Goal: Check status: Check status

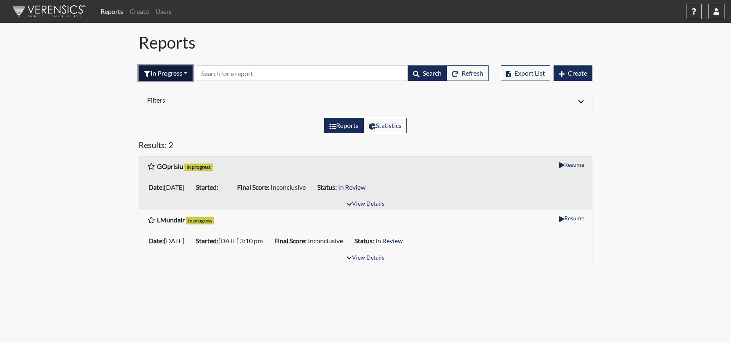
click at [173, 74] on button "In Progress" at bounding box center [166, 73] width 54 height 16
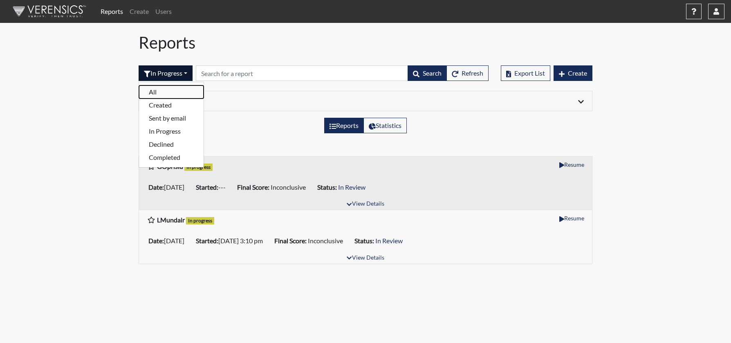
click at [168, 93] on button "All" at bounding box center [171, 91] width 65 height 13
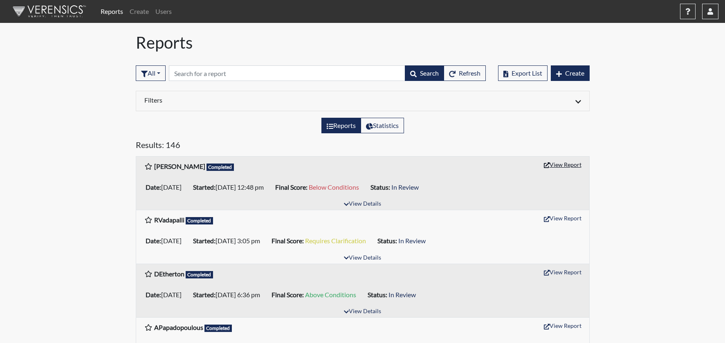
click at [568, 166] on button "View Report" at bounding box center [562, 164] width 45 height 13
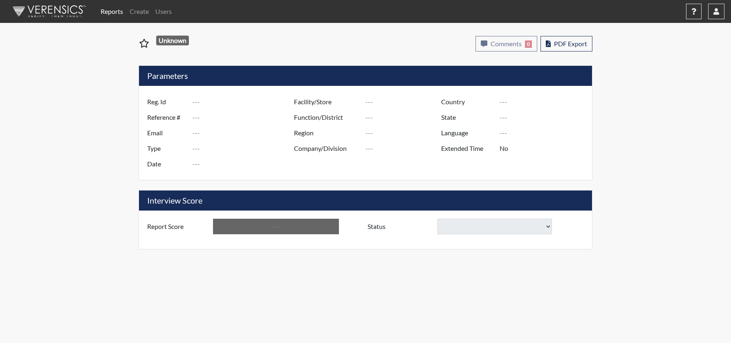
type input "[PERSON_NAME]"
type input "51381"
type input "[EMAIL_ADDRESS][DOMAIN_NAME]"
type input "Pre-Employment"
type input "[DATE]"
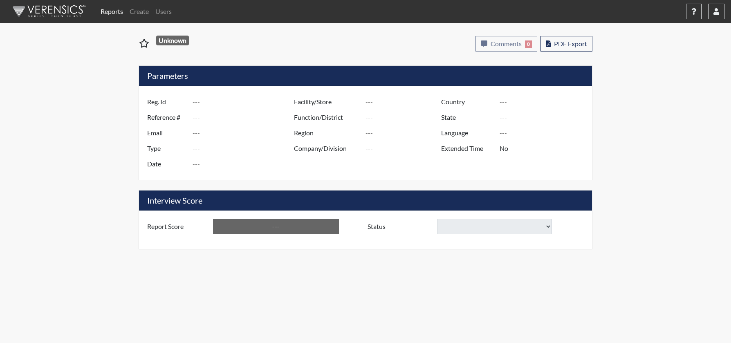
type input "US"
type input "GlendaInc"
type input "[GEOGRAPHIC_DATA]"
type input "[US_STATE]"
type input "English"
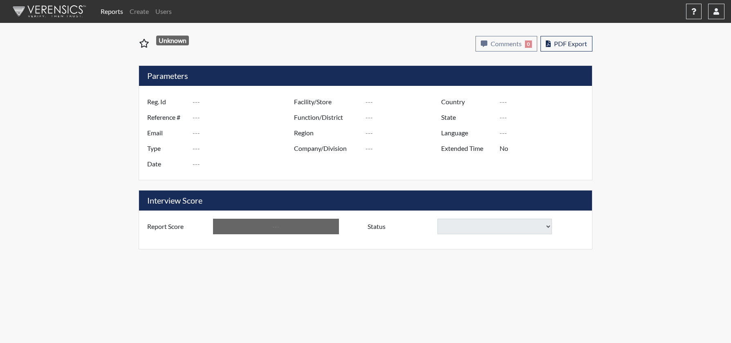
type input "Below Conditions"
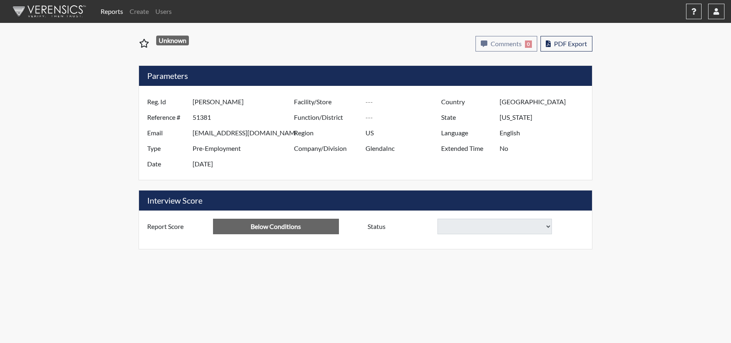
select select
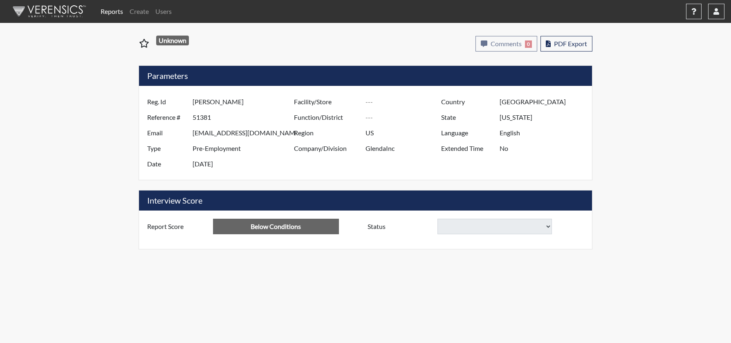
select select
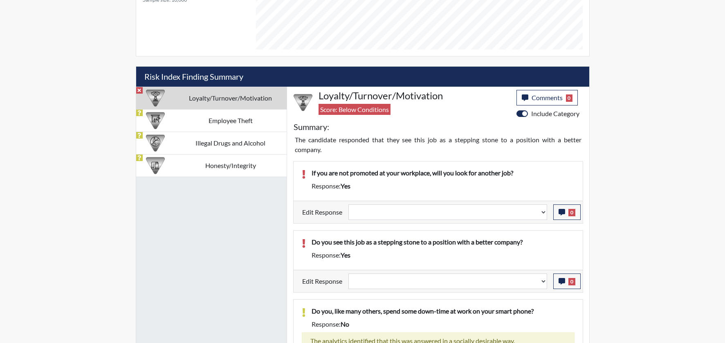
scroll to position [312, 0]
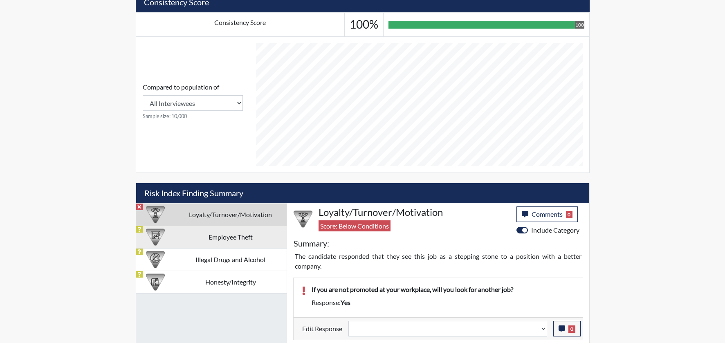
click at [240, 231] on td "Employee Theft" at bounding box center [231, 237] width 112 height 22
select select
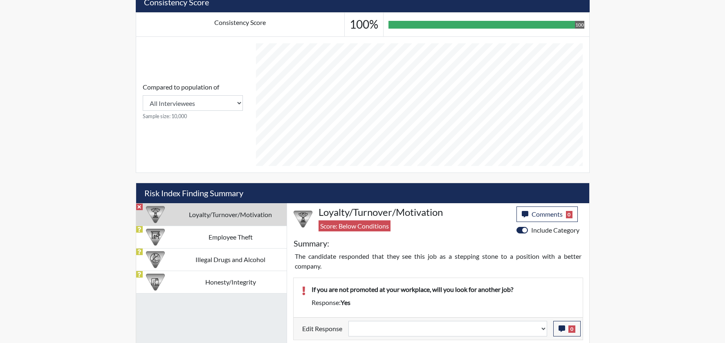
select select
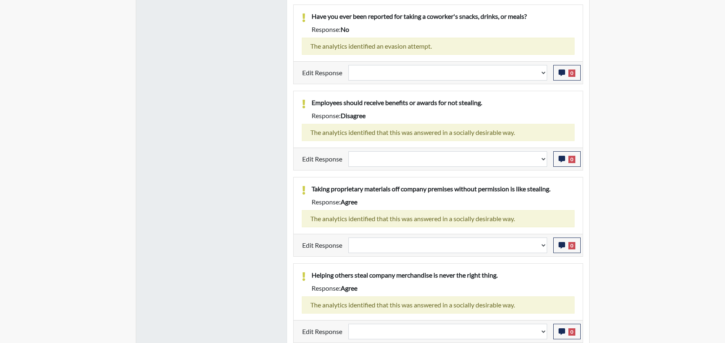
scroll to position [724, 0]
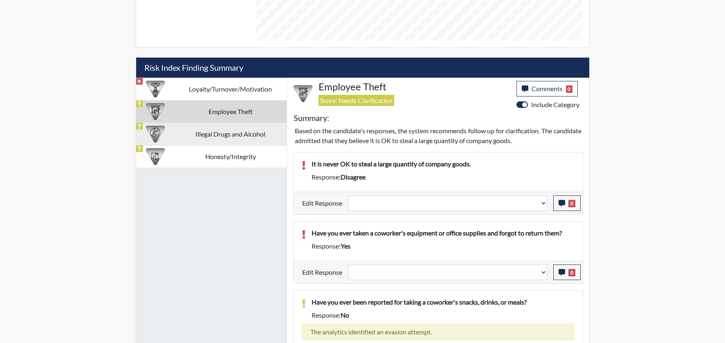
click at [230, 138] on td "Illegal Drugs and Alcohol" at bounding box center [231, 134] width 112 height 22
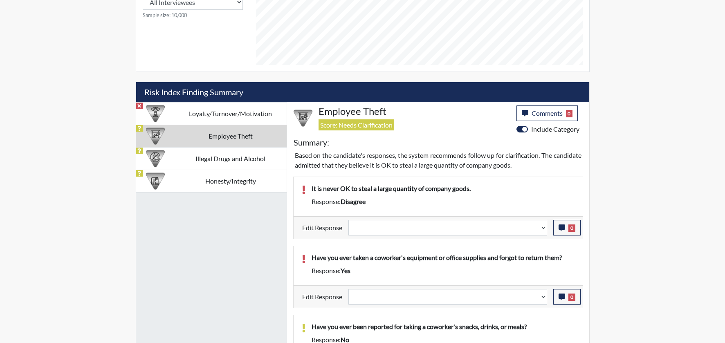
select select
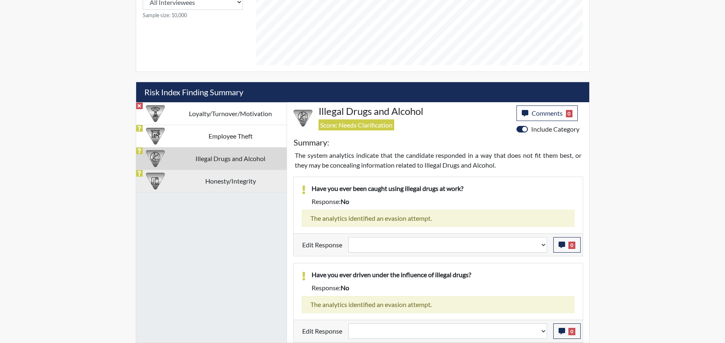
click at [218, 180] on td "Honesty/Integrity" at bounding box center [231, 181] width 112 height 22
select select
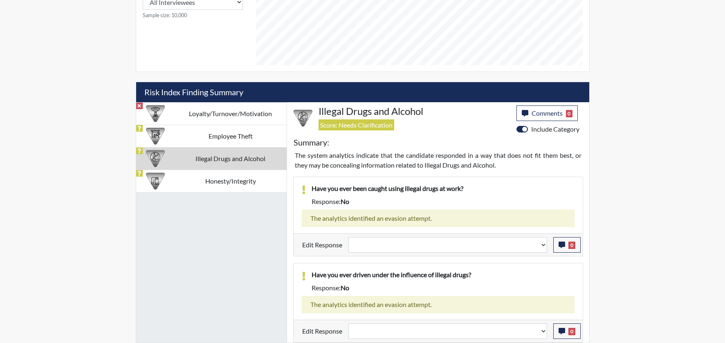
select select
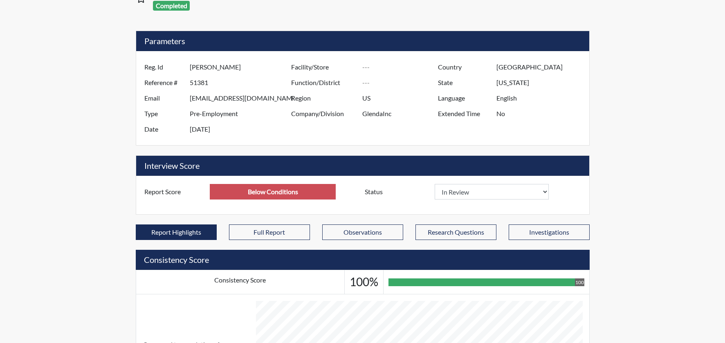
scroll to position [0, 0]
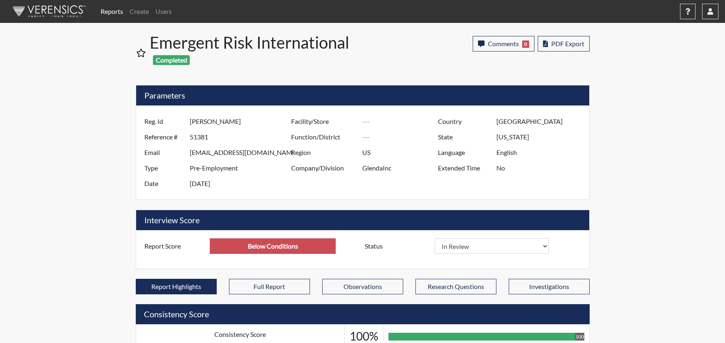
select select
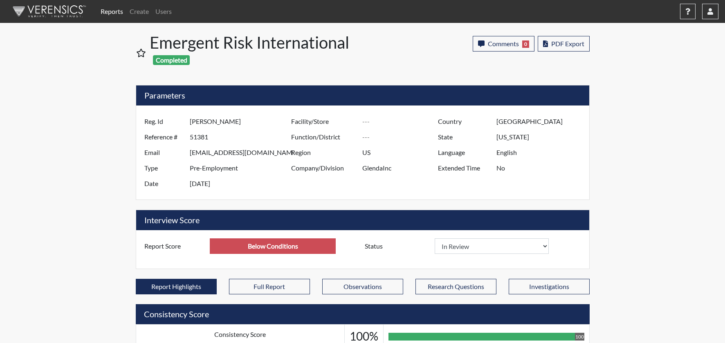
select select
